Goal: Transaction & Acquisition: Download file/media

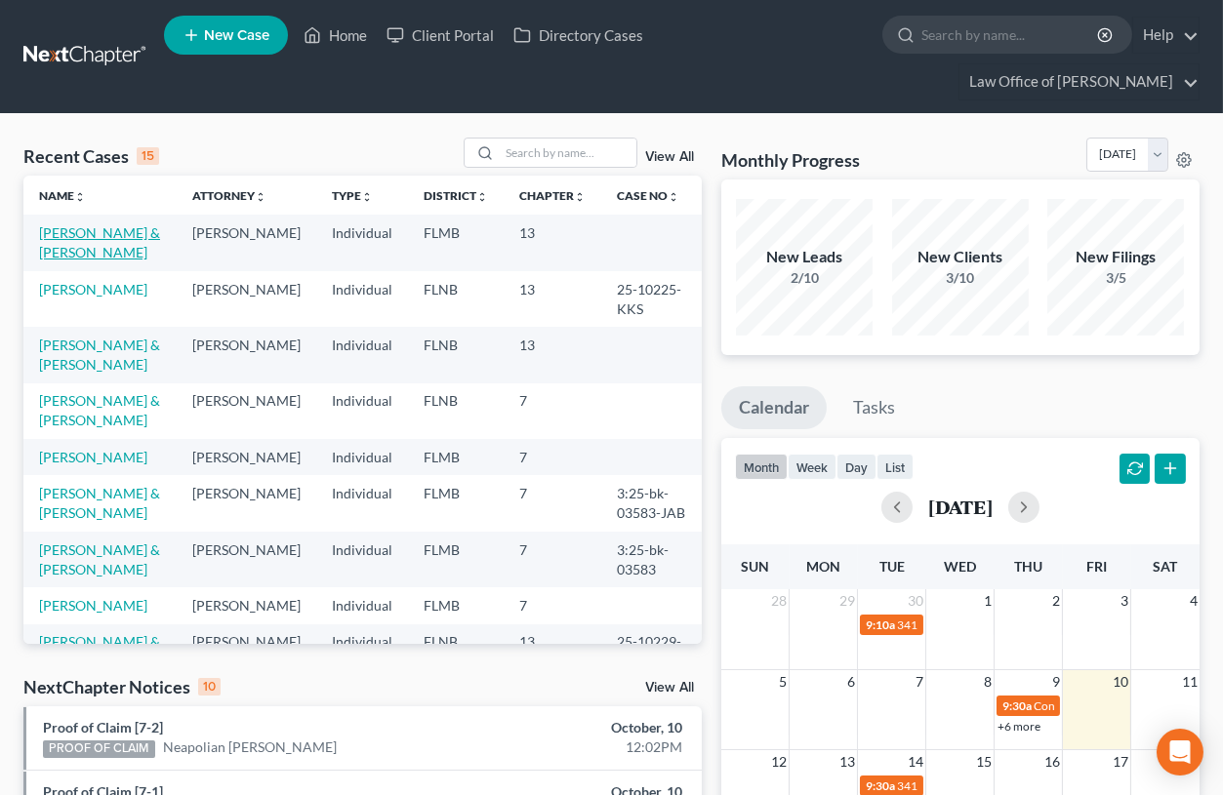
click at [100, 236] on link "[PERSON_NAME] & [PERSON_NAME]" at bounding box center [99, 242] width 121 height 36
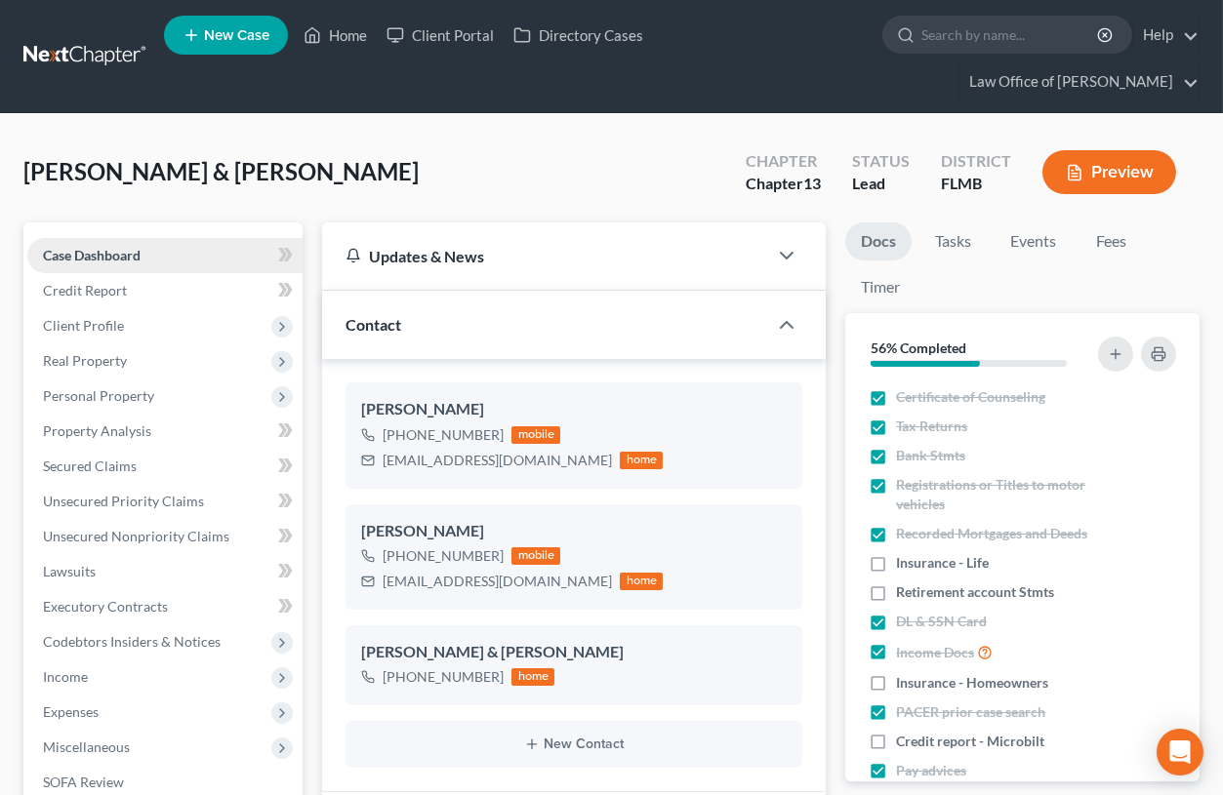
scroll to position [420, 0]
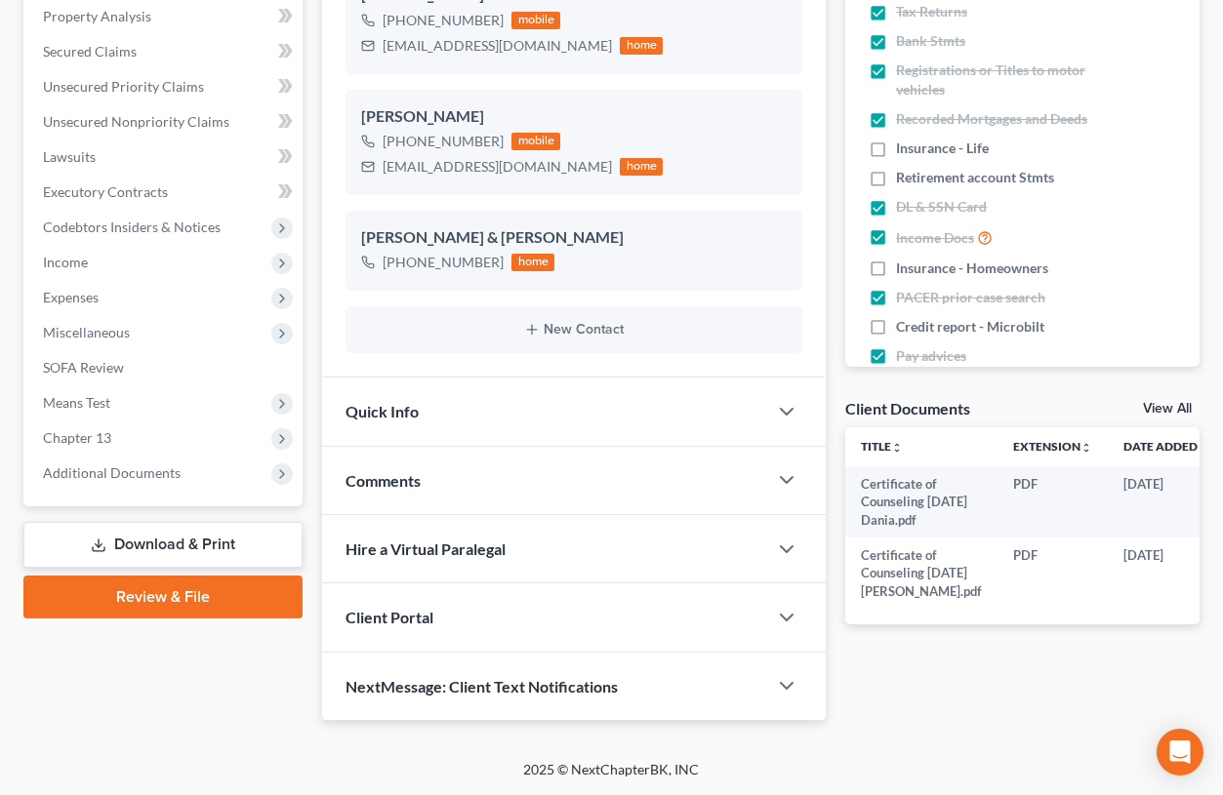
click at [190, 534] on link "Download & Print" at bounding box center [162, 545] width 279 height 46
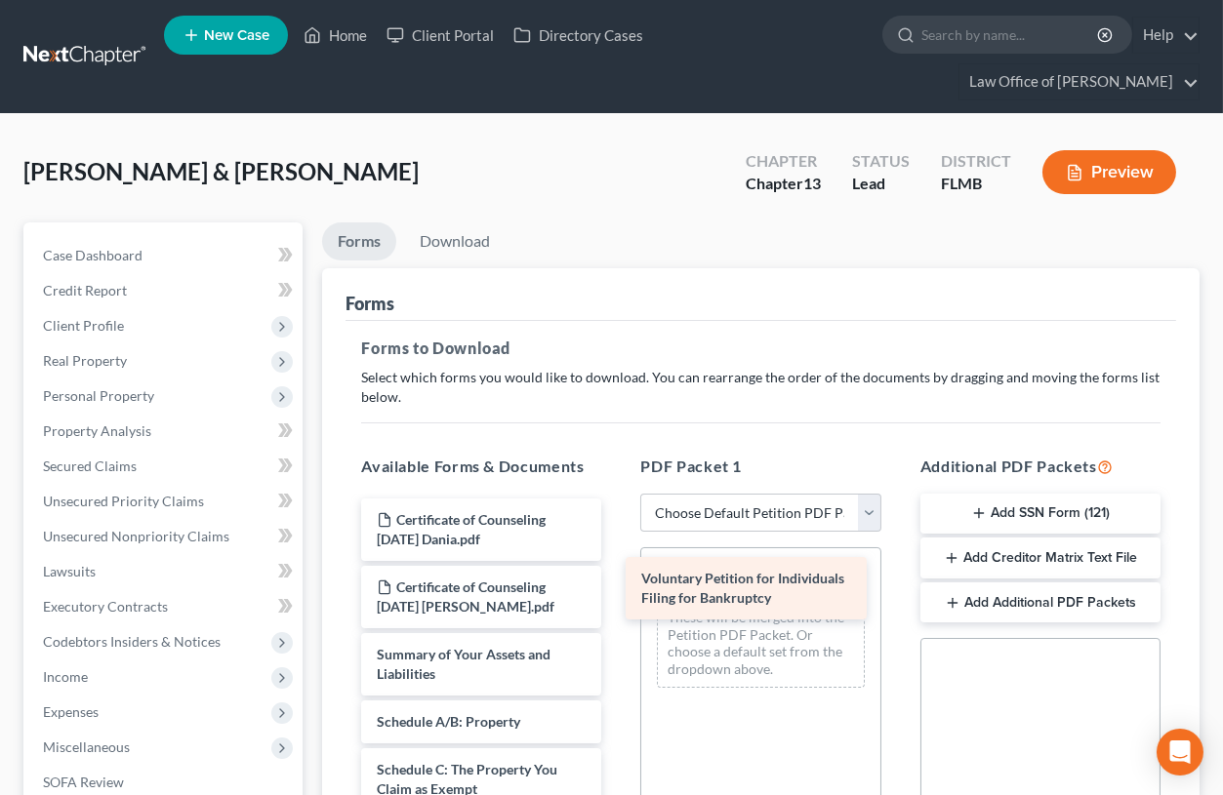
drag, startPoint x: 461, startPoint y: 679, endPoint x: 725, endPoint y: 605, distance: 274.7
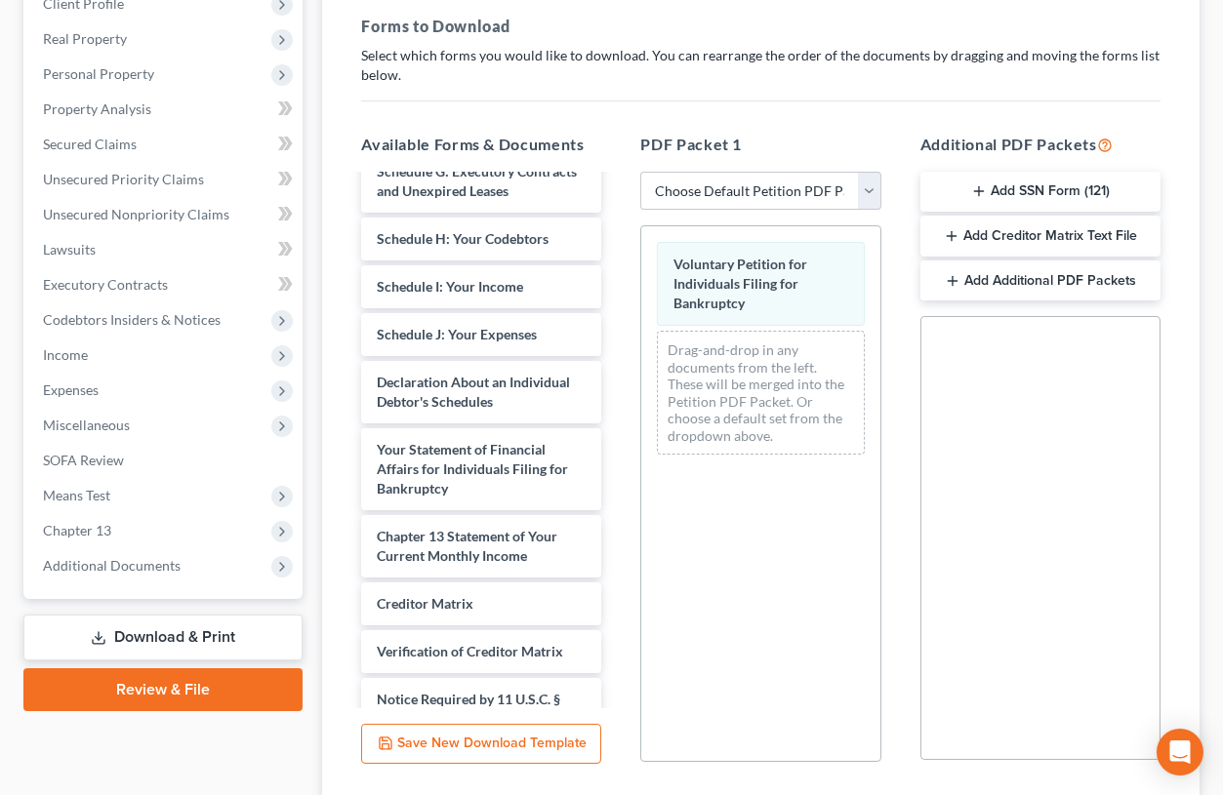
scroll to position [483, 0]
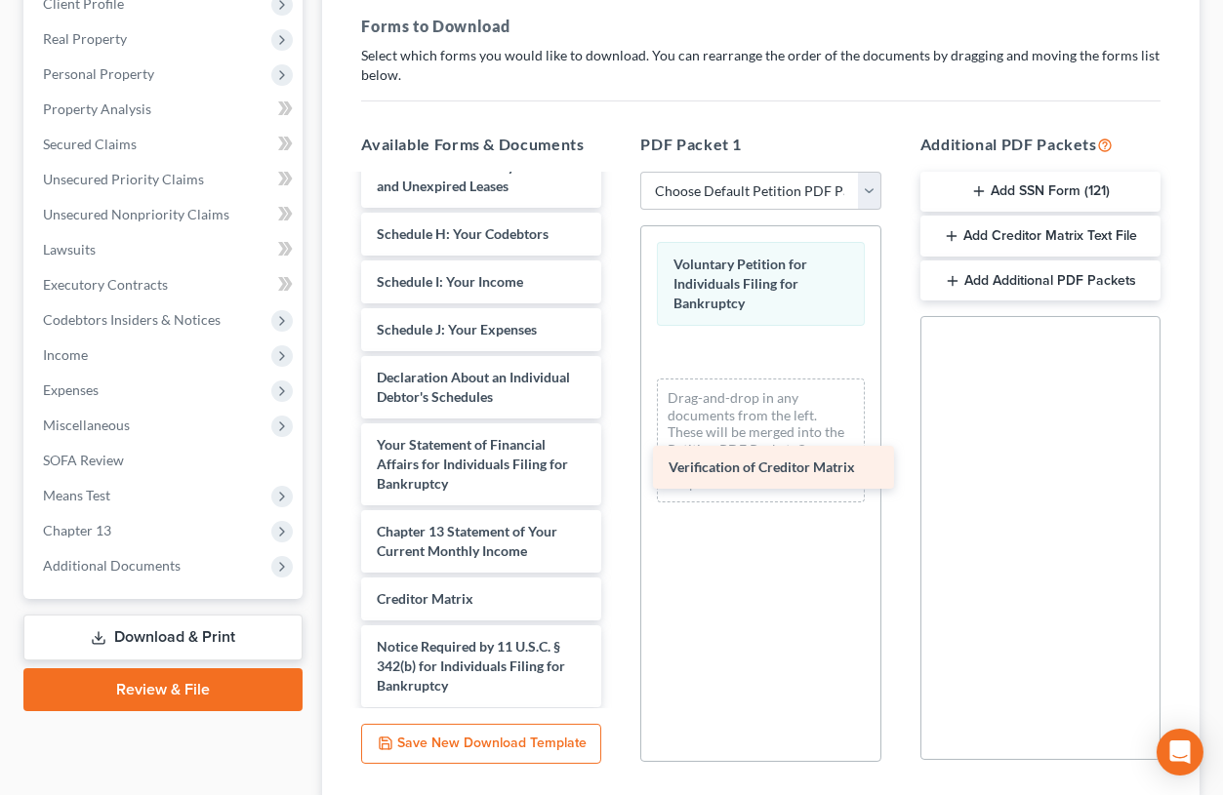
drag, startPoint x: 421, startPoint y: 642, endPoint x: 753, endPoint y: 330, distance: 456.4
click at [617, 330] on div "Verification of Creditor Matrix Certificate of Counseling [DATE] Dania.pdf Cert…" at bounding box center [481, 234] width 271 height 1081
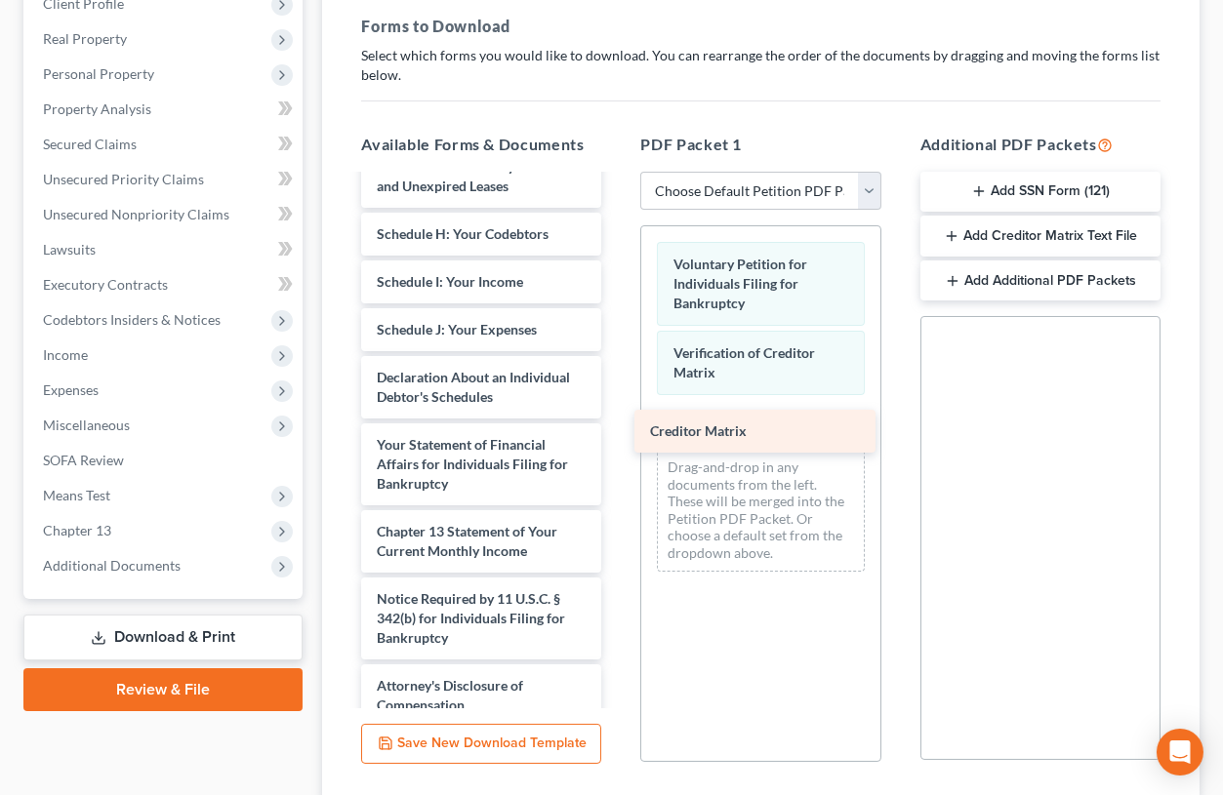
drag, startPoint x: 433, startPoint y: 594, endPoint x: 712, endPoint y: 425, distance: 325.9
click at [617, 427] on div "Creditor Matrix Certificate of Counseling [DATE] Dania.pdf Certificate of Couns…" at bounding box center [481, 211] width 271 height 1034
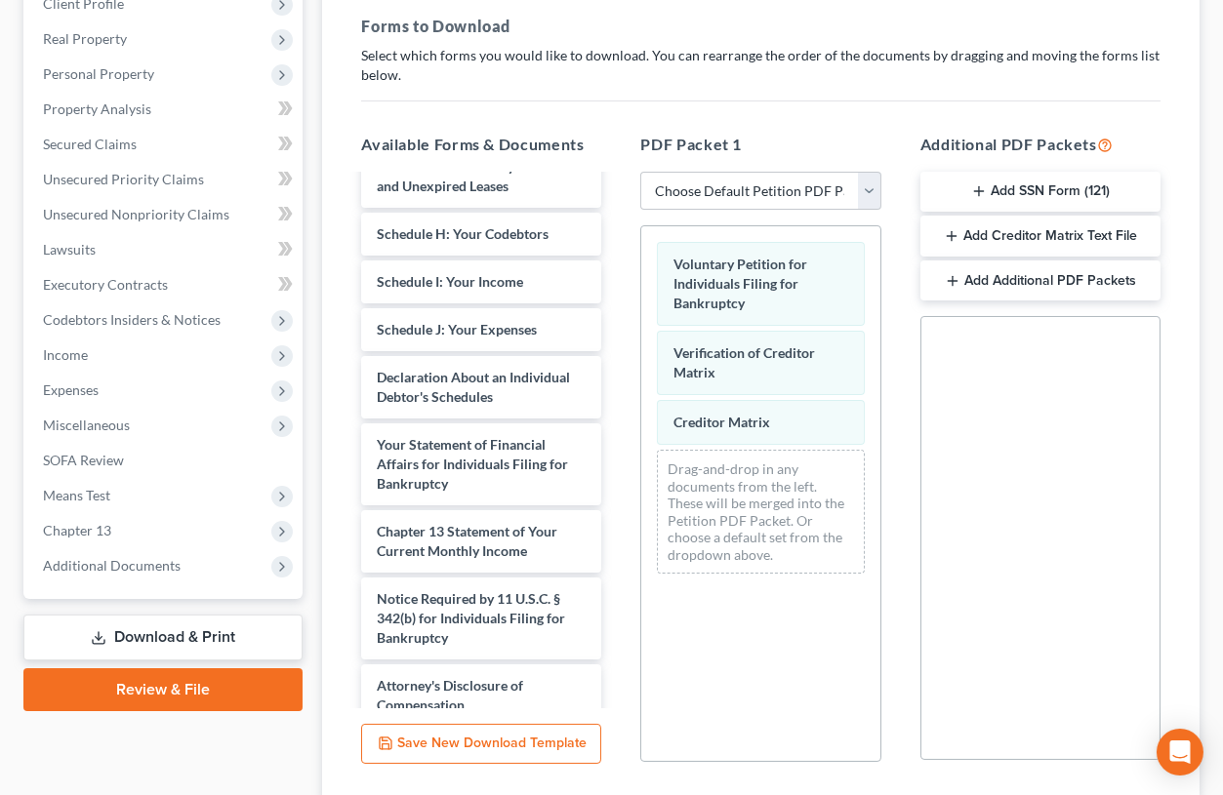
click at [1009, 231] on button "Add Creditor Matrix Text File" at bounding box center [1040, 236] width 240 height 41
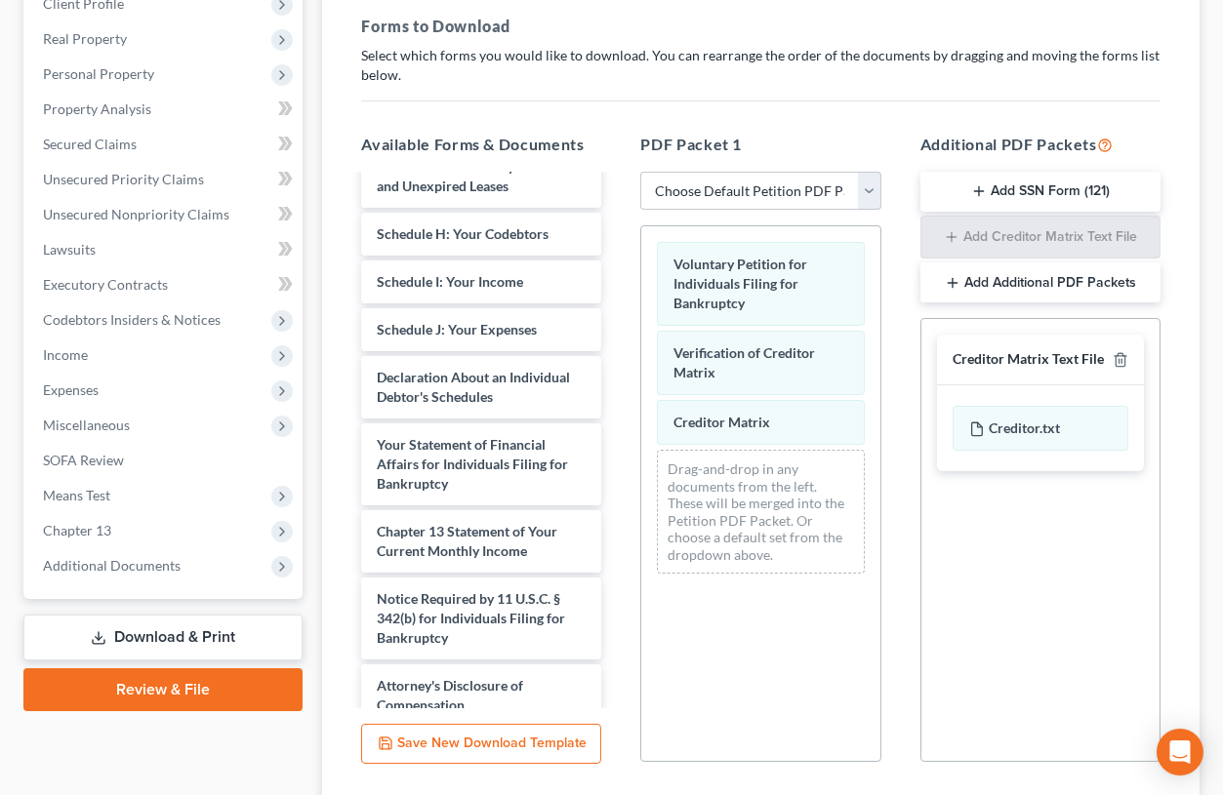
scroll to position [463, 0]
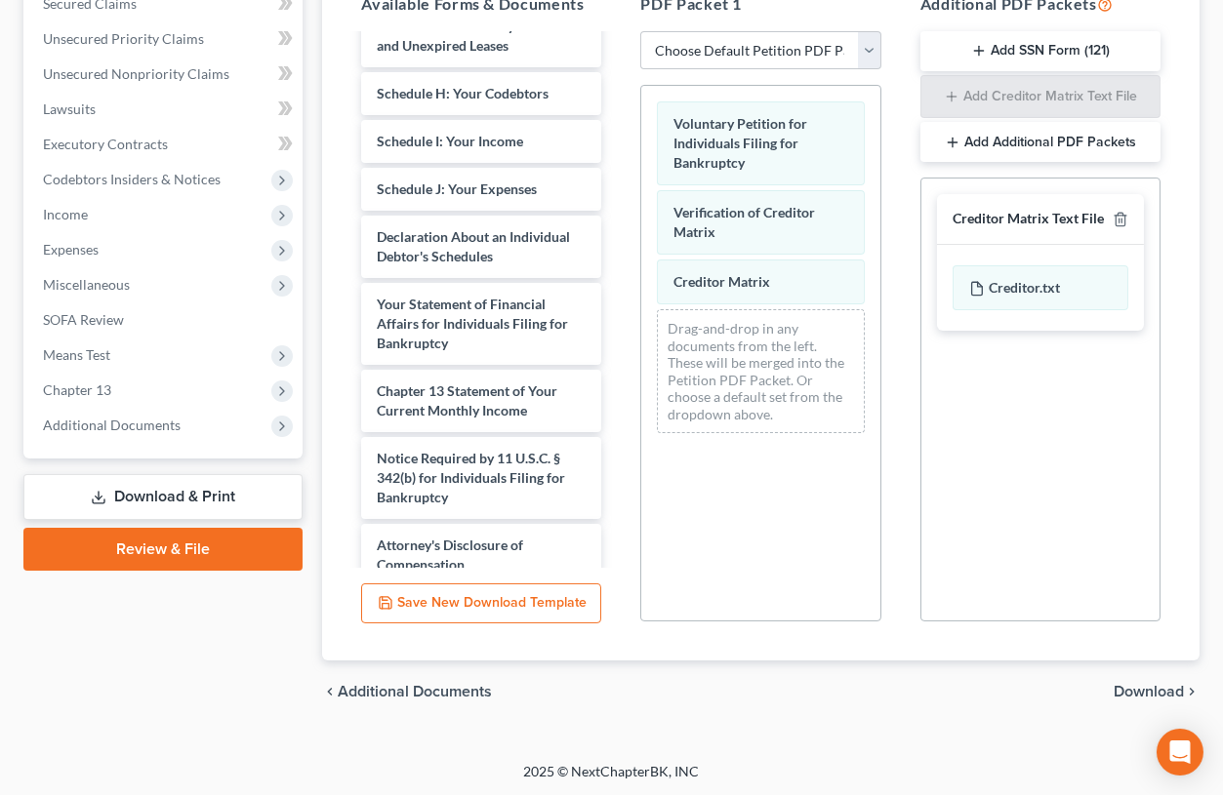
click at [1147, 687] on span "Download" at bounding box center [1149, 692] width 70 height 16
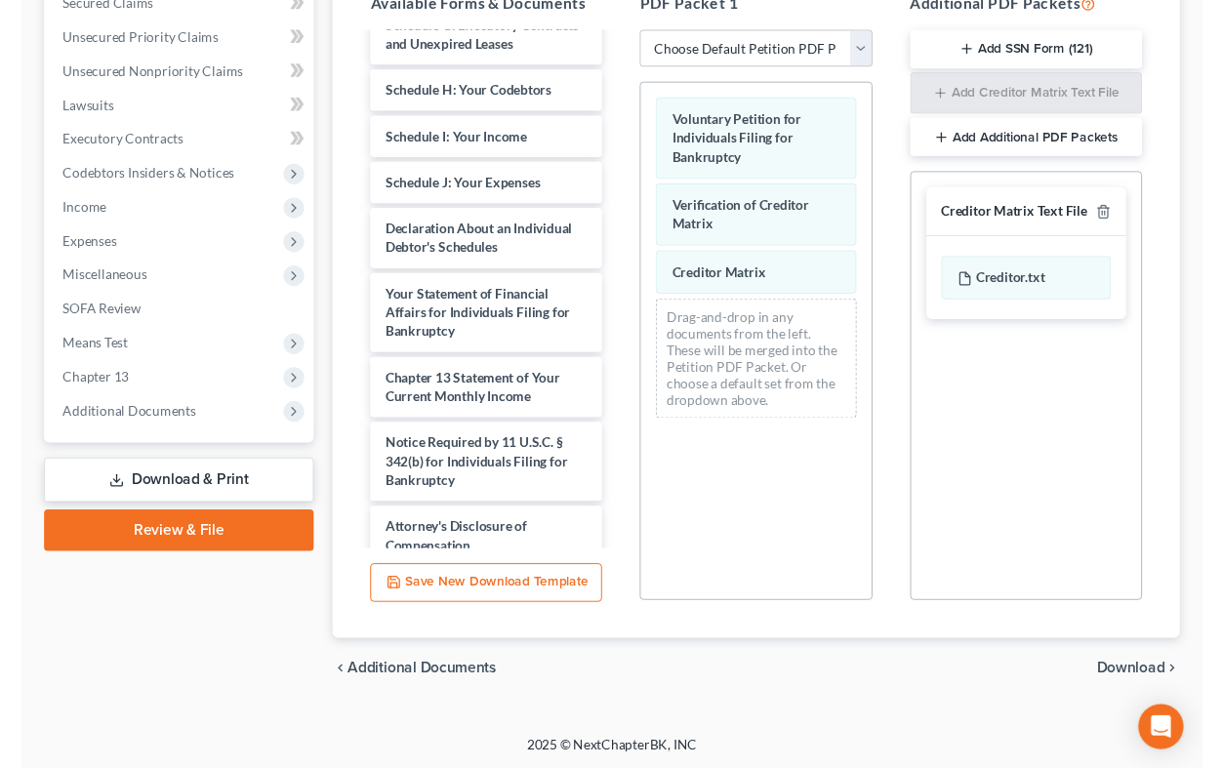
scroll to position [309, 0]
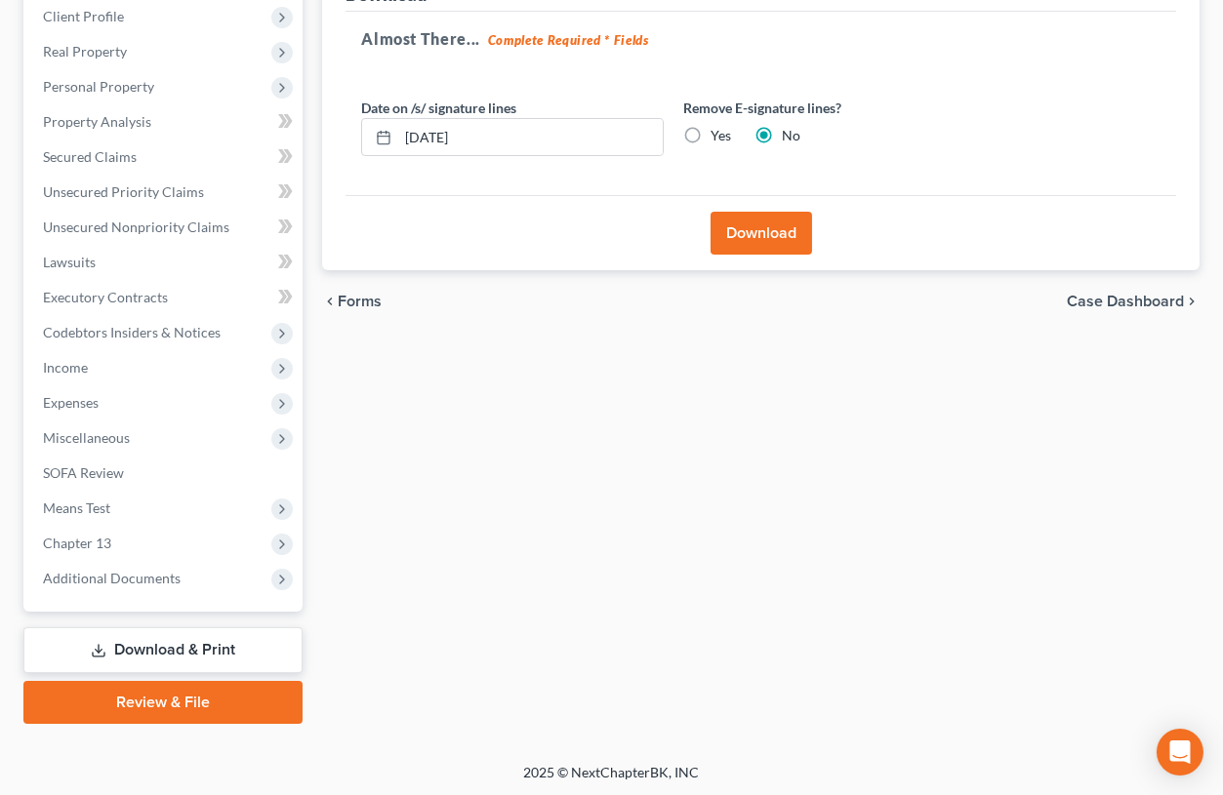
click at [752, 230] on button "Download" at bounding box center [762, 233] width 102 height 43
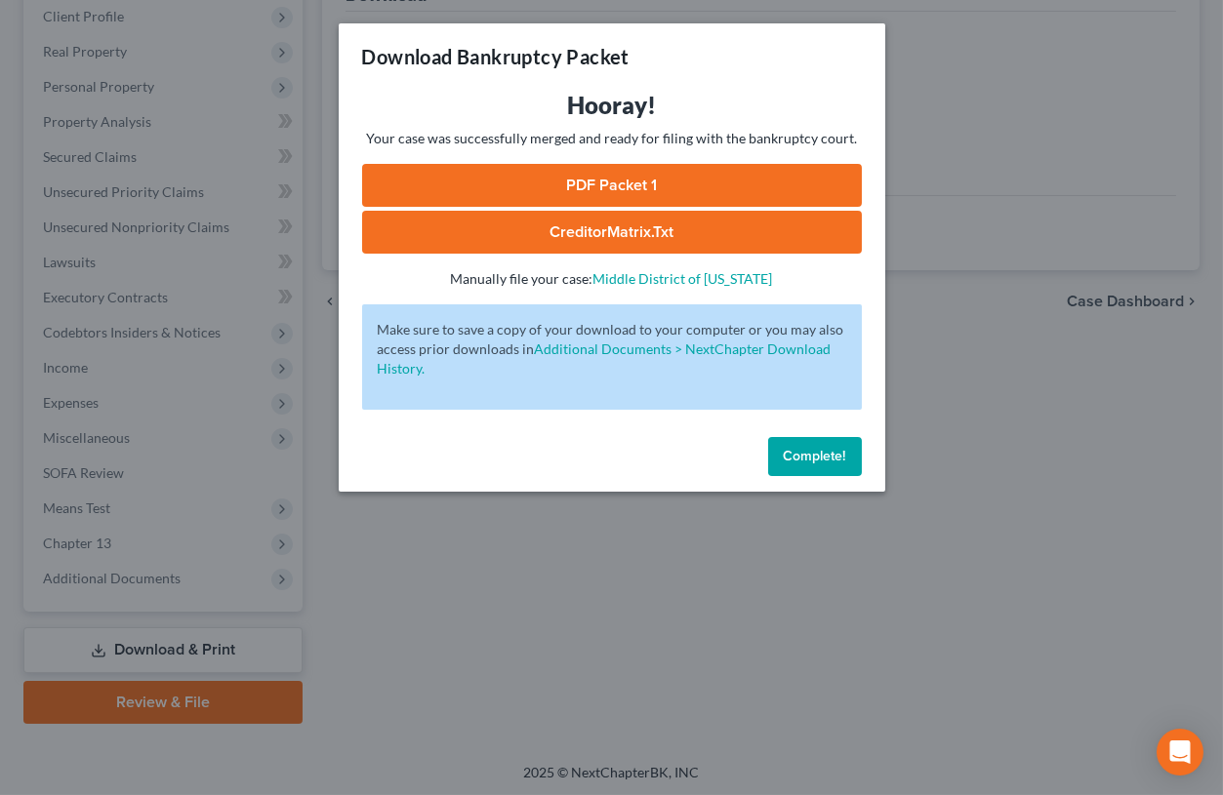
click at [747, 188] on link "PDF Packet 1" at bounding box center [612, 185] width 500 height 43
click at [690, 242] on link "CreditorMatrix.txt" at bounding box center [612, 232] width 500 height 43
click at [1048, 653] on div "Download Bankruptcy Packet Hooray! Your case was successfully merged and ready …" at bounding box center [611, 397] width 1223 height 795
